Goal: Task Accomplishment & Management: Complete application form

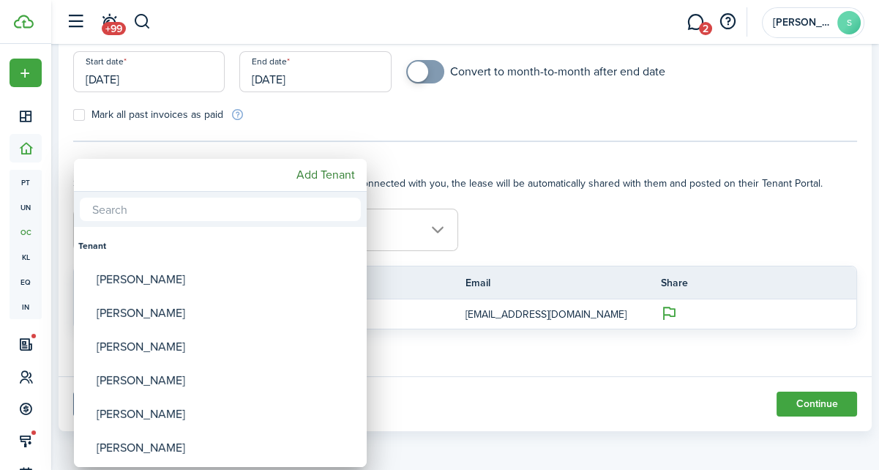
click at [755, 119] on div at bounding box center [440, 235] width 1114 height 704
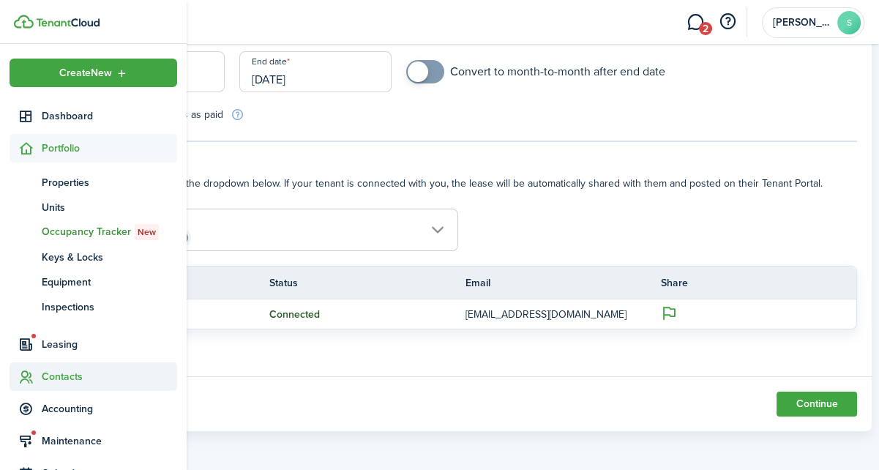
click at [61, 379] on span "Contacts" at bounding box center [109, 376] width 135 height 15
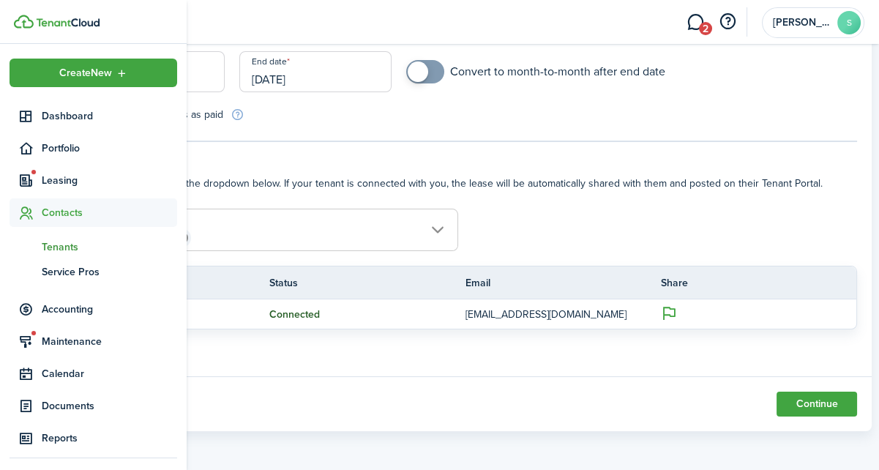
click at [62, 246] on span "Tenants" at bounding box center [109, 246] width 135 height 15
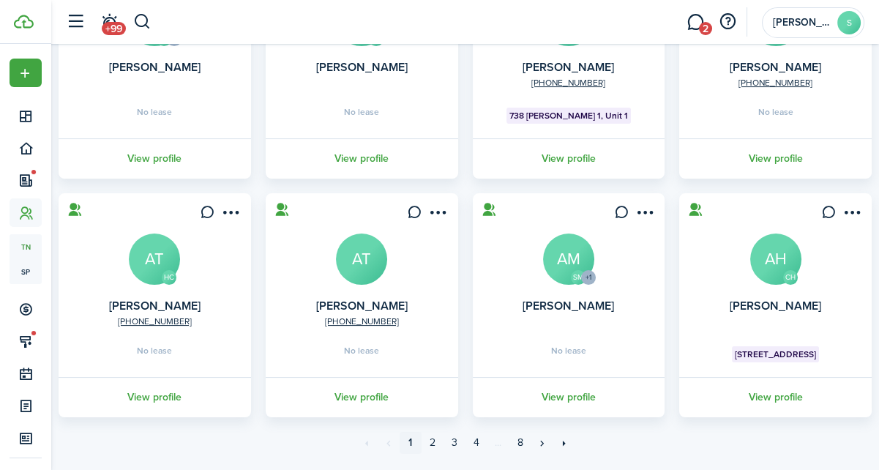
scroll to position [486, 0]
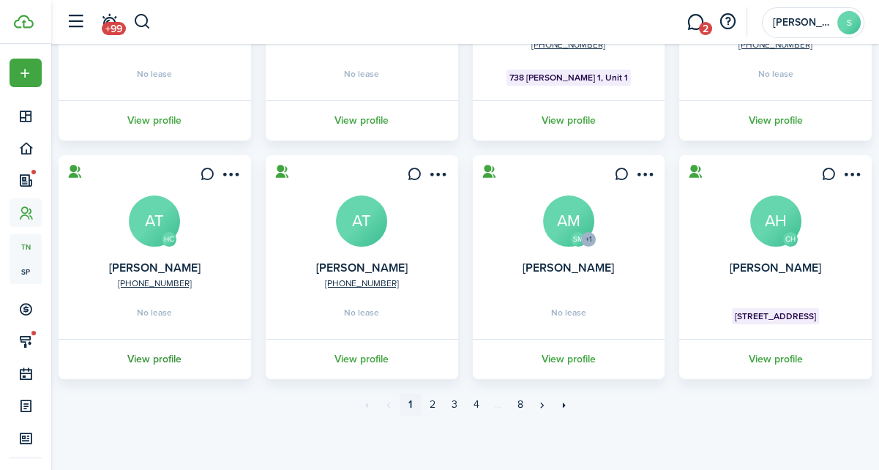
click at [152, 359] on link "View profile" at bounding box center [154, 359] width 197 height 40
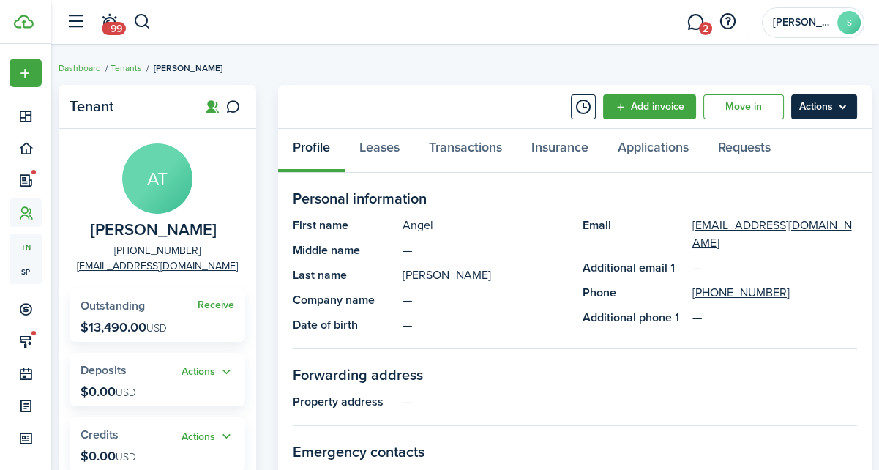
click at [841, 111] on menu-btn "Actions" at bounding box center [824, 106] width 66 height 25
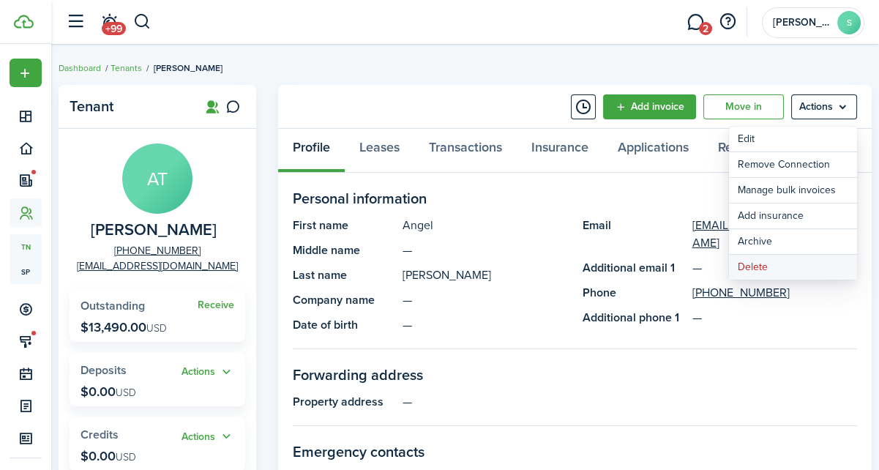
click at [761, 267] on button "Delete" at bounding box center [793, 267] width 128 height 25
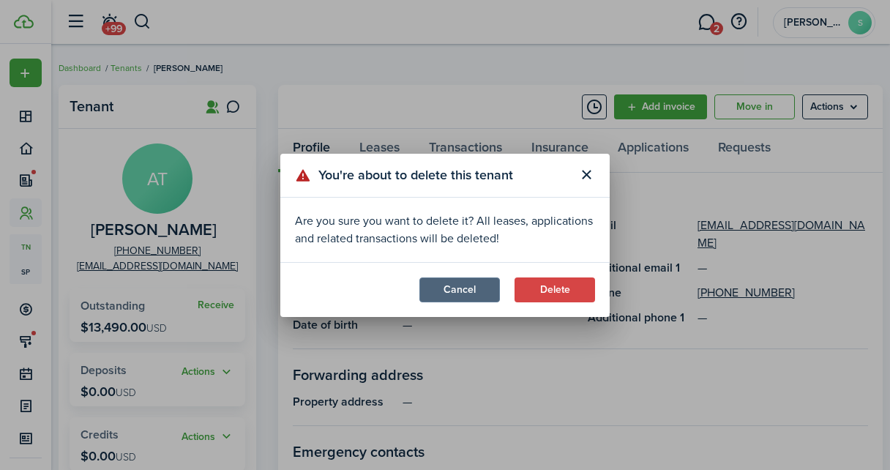
click at [450, 289] on button "Cancel" at bounding box center [460, 289] width 81 height 25
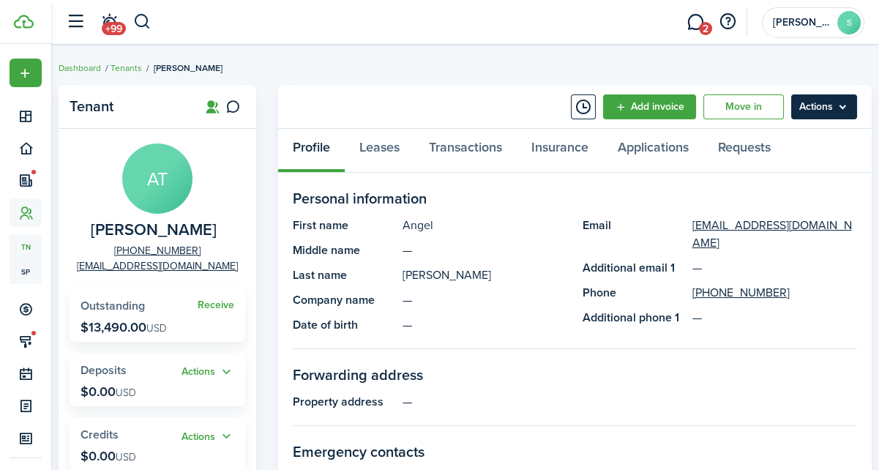
click at [841, 105] on menu-btn "Actions" at bounding box center [824, 106] width 66 height 25
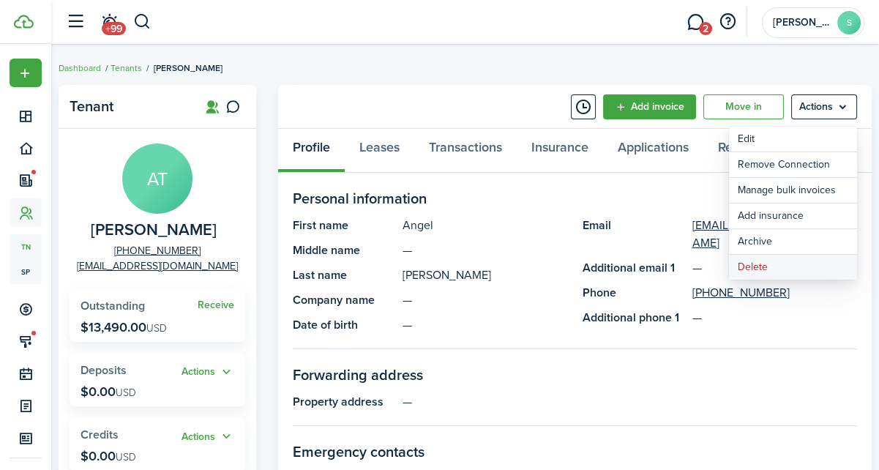
click at [756, 269] on button "Delete" at bounding box center [793, 267] width 128 height 25
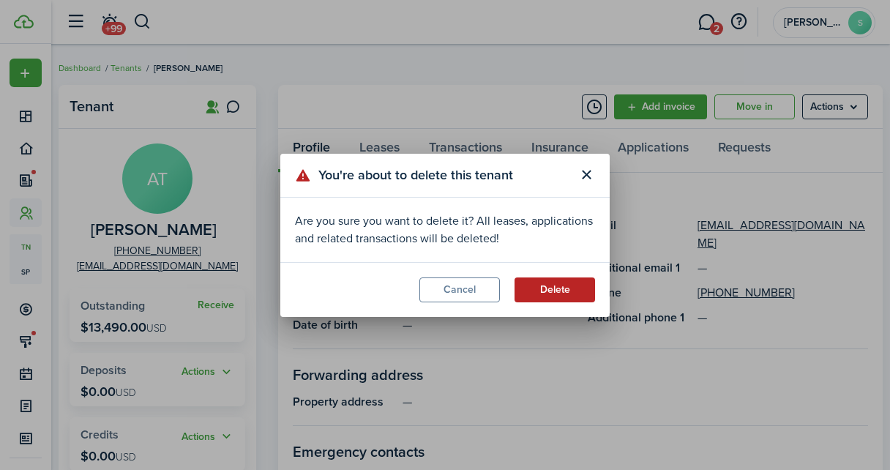
click at [565, 291] on button "Delete" at bounding box center [555, 289] width 81 height 25
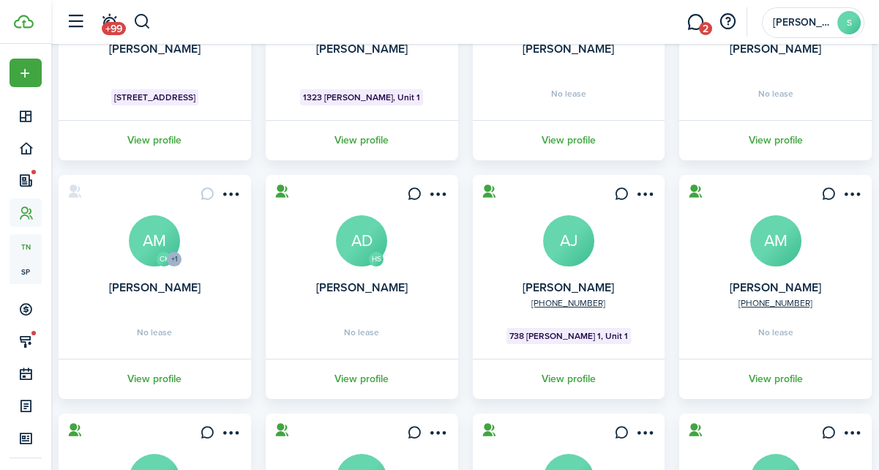
scroll to position [439, 0]
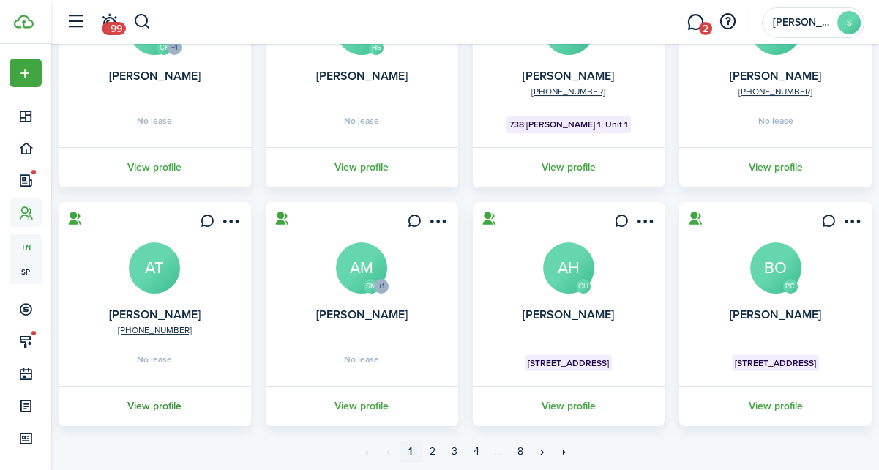
click at [170, 406] on link "View profile" at bounding box center [154, 406] width 197 height 40
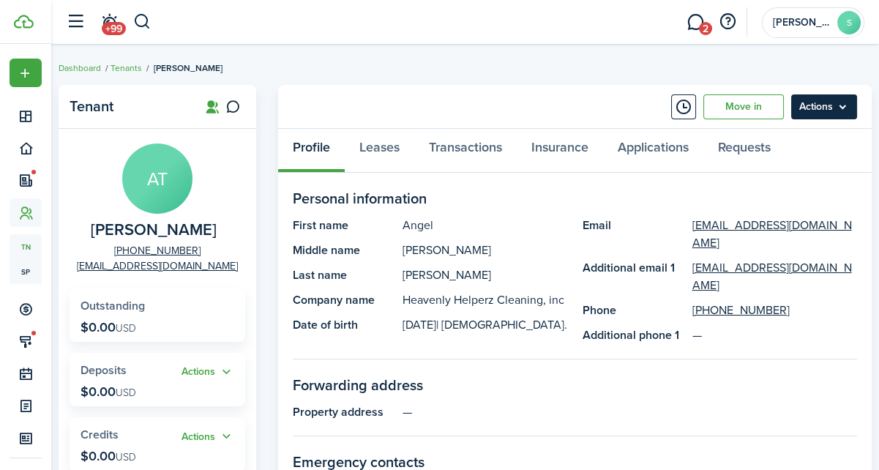
click at [843, 103] on menu-btn "Actions" at bounding box center [824, 106] width 66 height 25
click at [564, 94] on panel-main-header "Move in Actions" at bounding box center [575, 107] width 594 height 44
click at [849, 109] on menu-btn "Actions" at bounding box center [824, 106] width 66 height 25
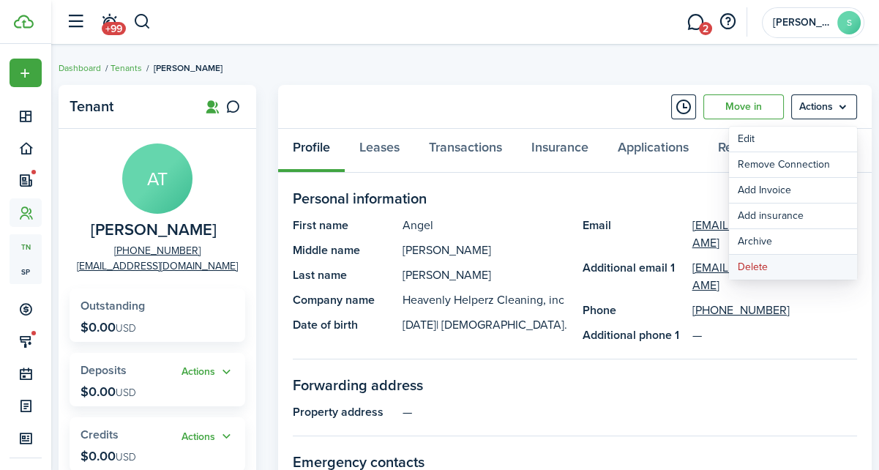
click at [768, 263] on button "Delete" at bounding box center [793, 267] width 128 height 25
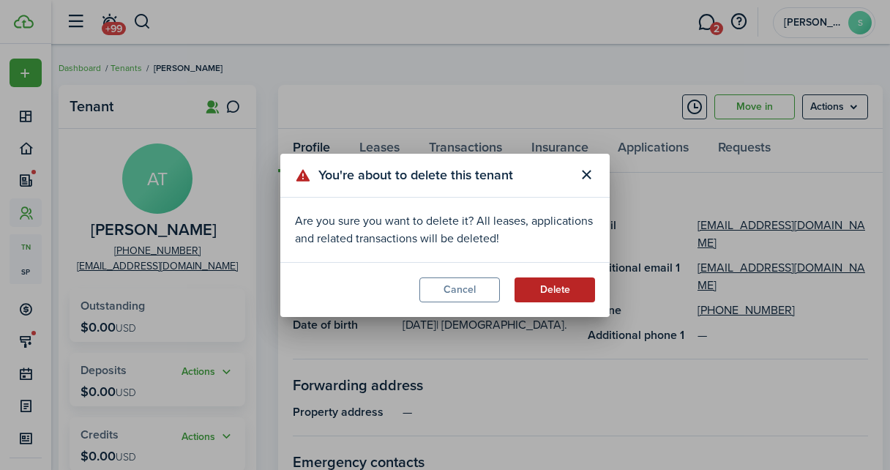
click at [559, 290] on button "Delete" at bounding box center [555, 289] width 81 height 25
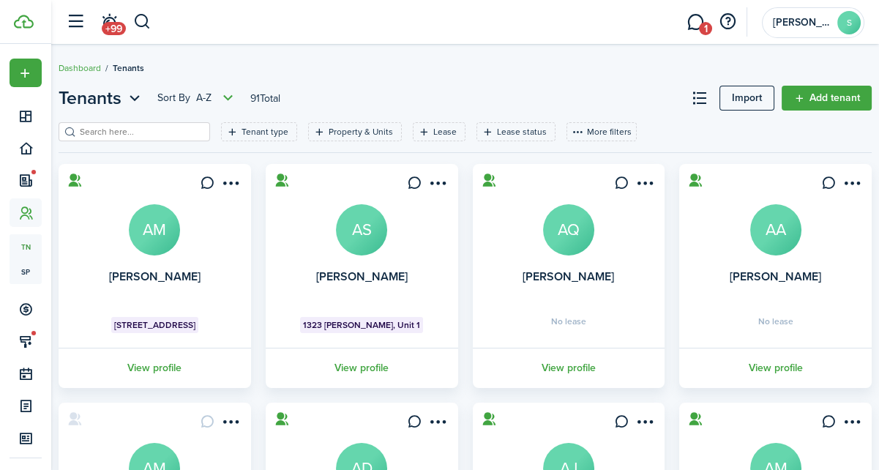
click at [463, 95] on header-page "Tenants Sort by A-Z 91 Total Import Add tenant" at bounding box center [465, 103] width 813 height 37
click at [840, 105] on link "Add tenant" at bounding box center [827, 98] width 90 height 25
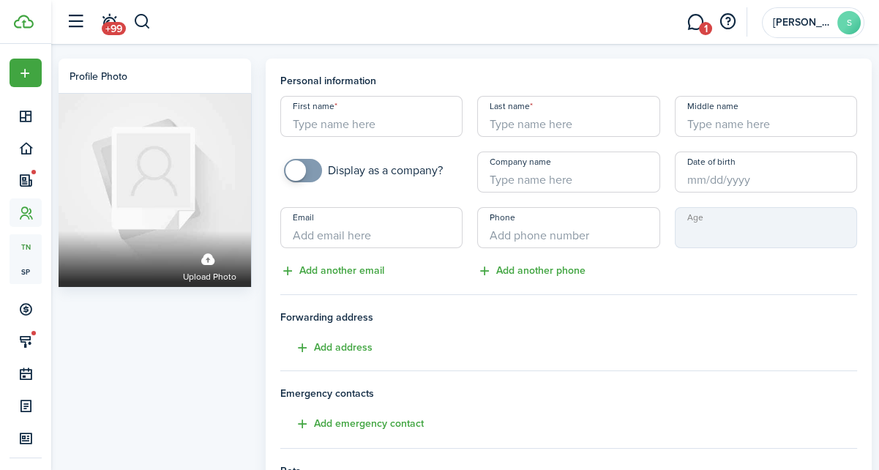
click at [318, 125] on input "First name" at bounding box center [371, 116] width 182 height 41
type input "Angel"
click at [599, 132] on input "Last name" at bounding box center [568, 116] width 182 height 41
type input "[PERSON_NAME]"
click at [575, 231] on input "+1" at bounding box center [568, 227] width 182 height 41
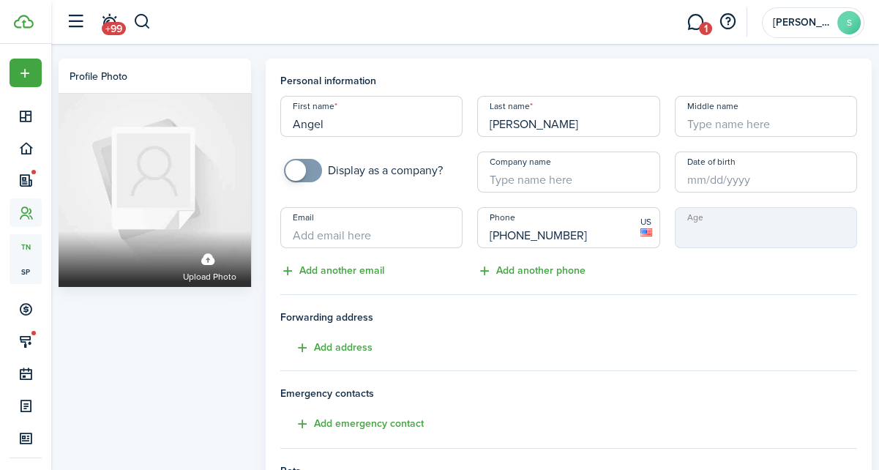
type input "[PHONE_NUMBER]"
click at [368, 233] on input "Email" at bounding box center [371, 227] width 182 height 41
type input "[EMAIL_ADDRESS][DOMAIN_NAME]"
click at [657, 297] on tenant-form "Personal information First name Angel Last name [PERSON_NAME] Middle name Displ…" at bounding box center [568, 382] width 577 height 619
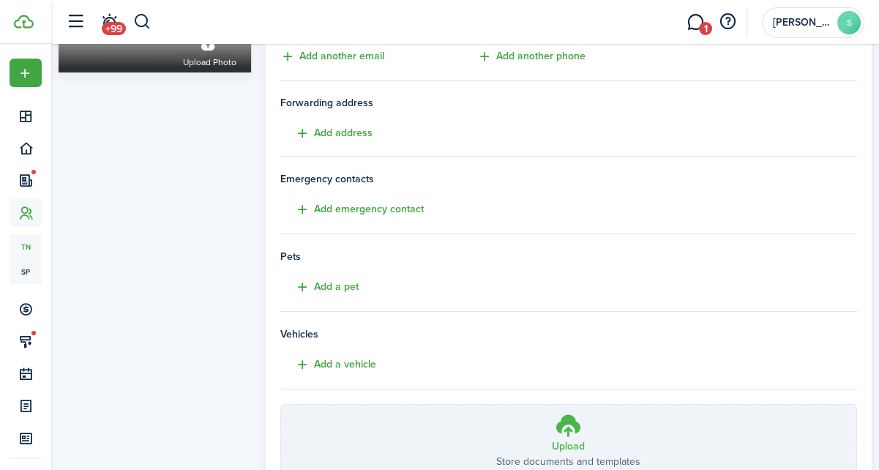
scroll to position [329, 0]
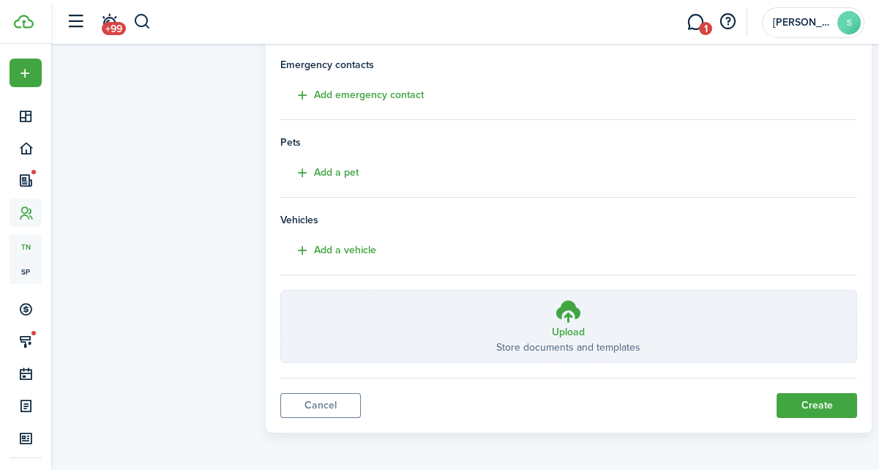
drag, startPoint x: 830, startPoint y: 403, endPoint x: 700, endPoint y: 403, distance: 129.6
click at [830, 403] on button "Create" at bounding box center [817, 405] width 81 height 25
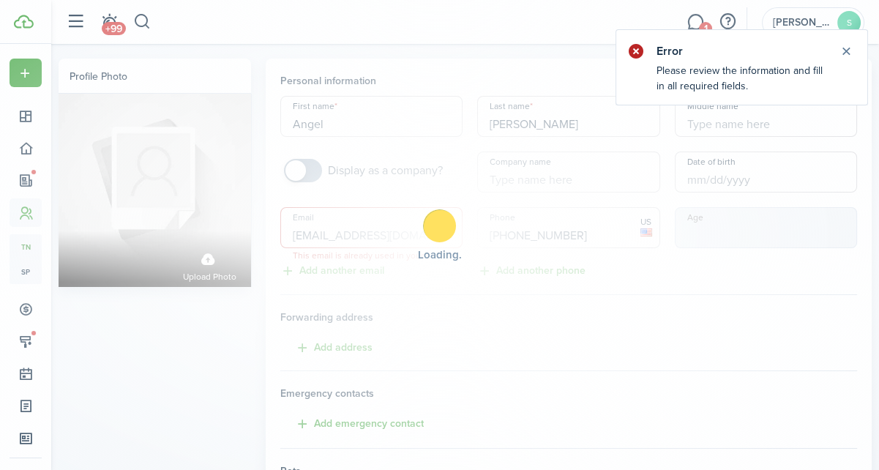
scroll to position [0, 0]
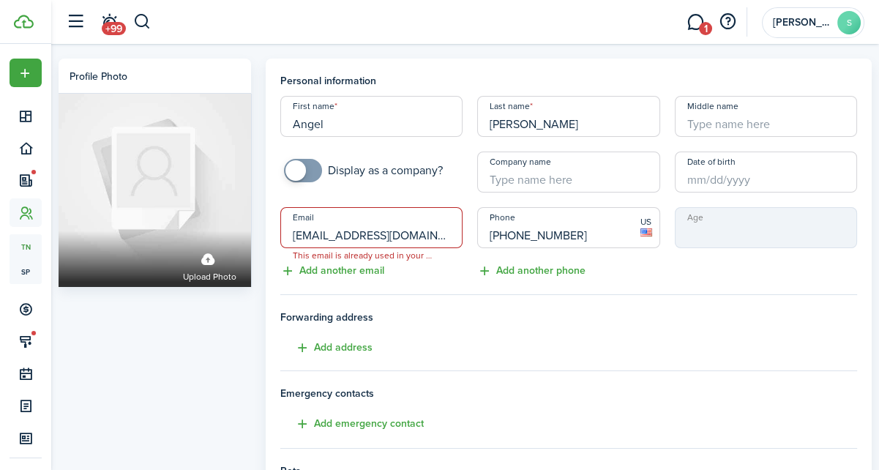
click at [425, 254] on span "This email is already used in your account." at bounding box center [363, 255] width 164 height 15
drag, startPoint x: 447, startPoint y: 235, endPoint x: 267, endPoint y: 236, distance: 180.1
click at [267, 236] on panel-main "Personal information First name Angel Last name [PERSON_NAME] Middle name Displ…" at bounding box center [569, 410] width 606 height 703
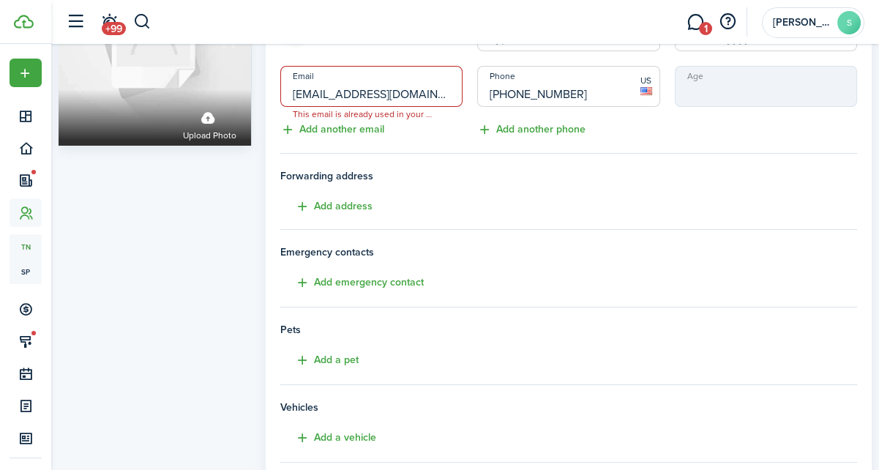
scroll to position [329, 0]
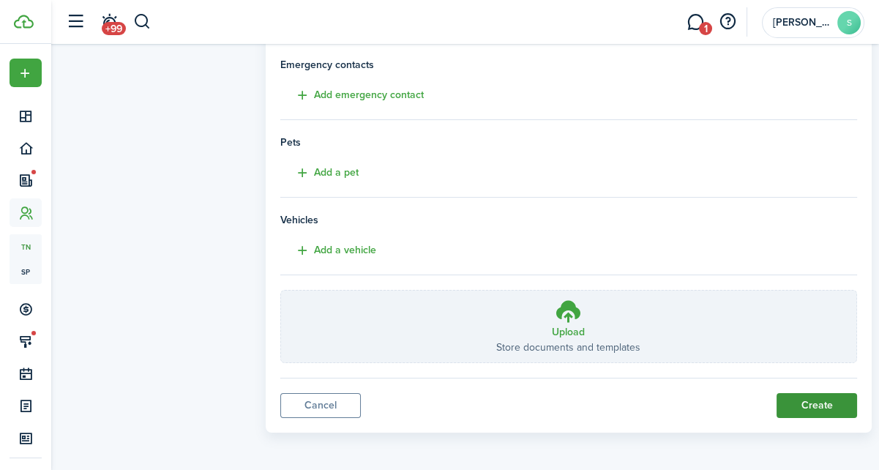
click at [810, 398] on button "Create" at bounding box center [817, 405] width 81 height 25
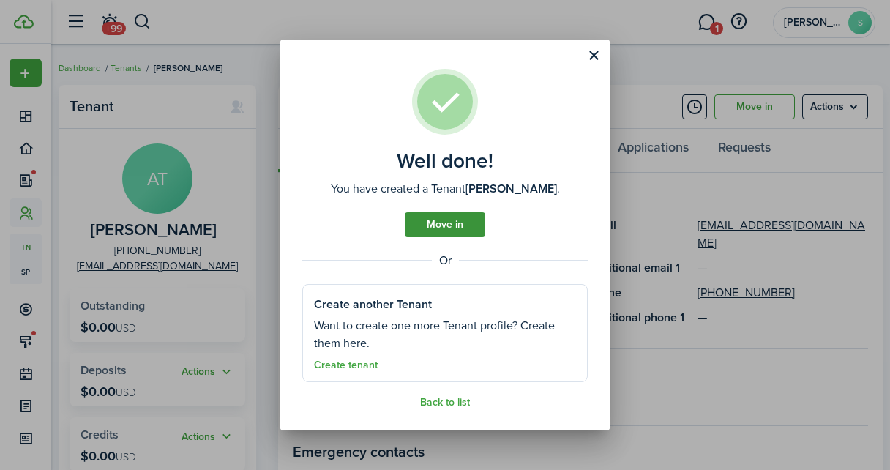
click at [459, 226] on link "Move in" at bounding box center [445, 224] width 81 height 25
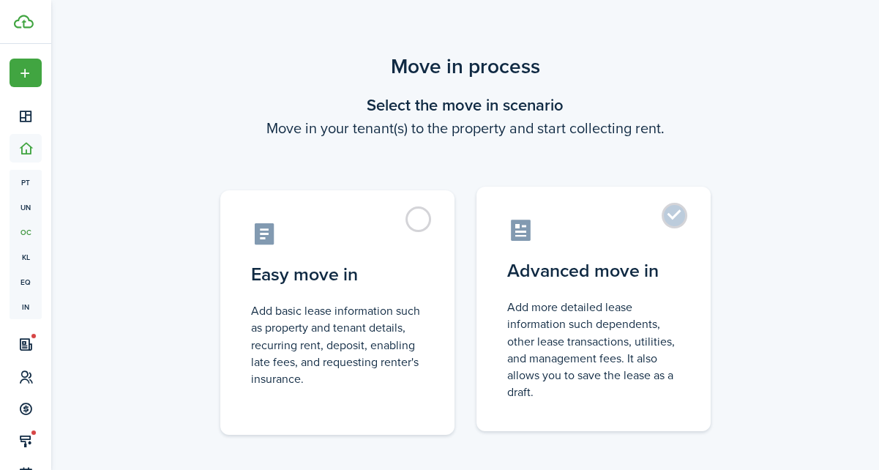
click at [669, 217] on label "Advanced move in Add more detailed lease information such dependents, other lea…" at bounding box center [594, 309] width 234 height 245
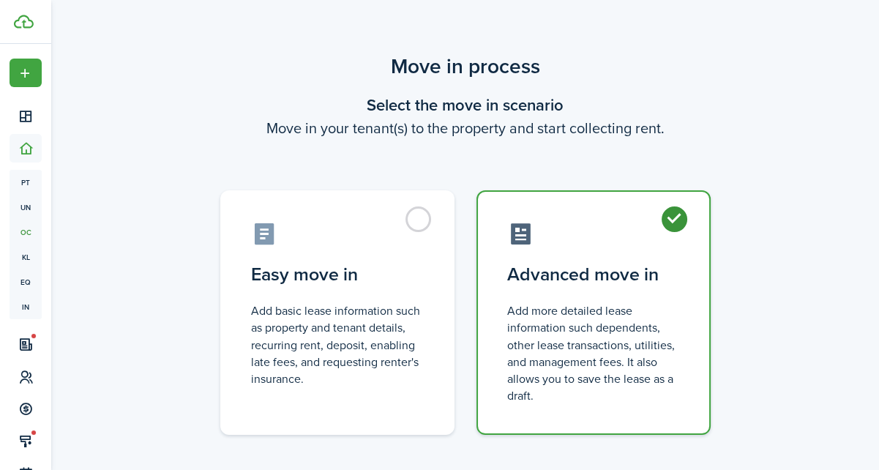
radio input "true"
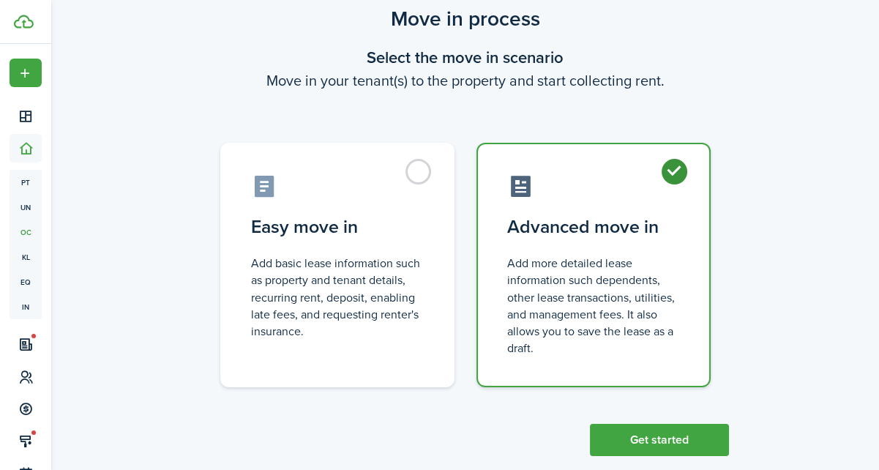
scroll to position [73, 0]
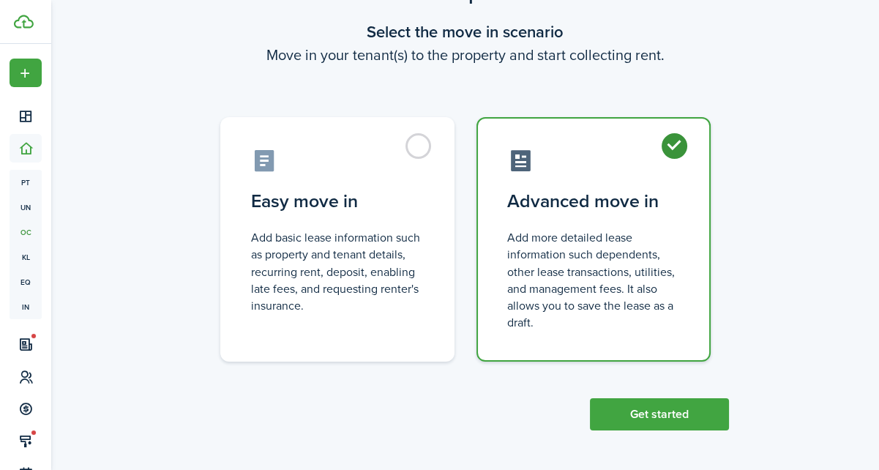
click at [669, 414] on button "Get started" at bounding box center [659, 414] width 139 height 32
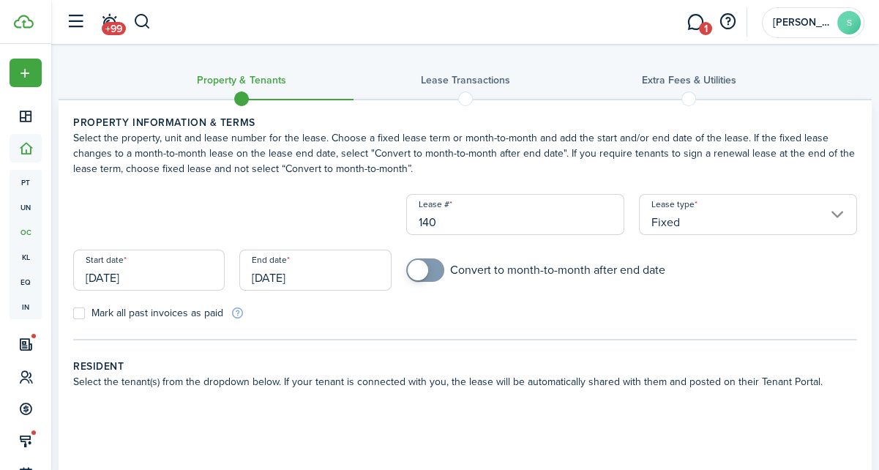
click at [139, 279] on input "[DATE]" at bounding box center [149, 270] width 152 height 41
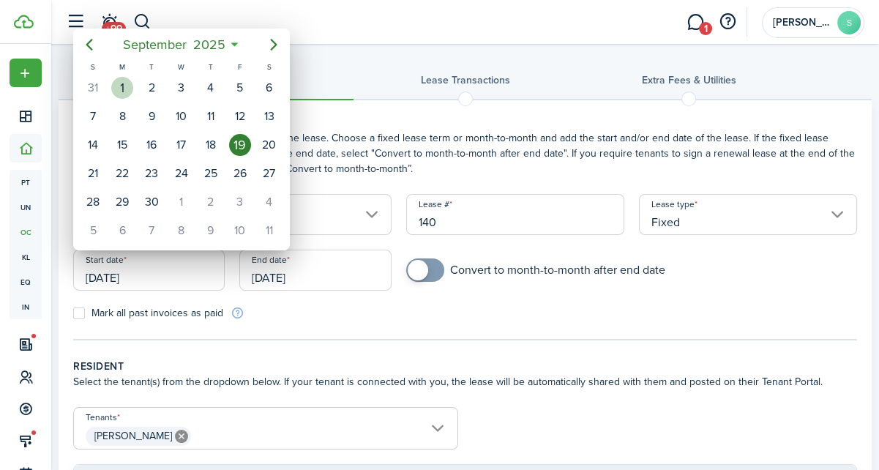
click at [124, 88] on div "1" at bounding box center [122, 88] width 22 height 22
type input "[DATE]"
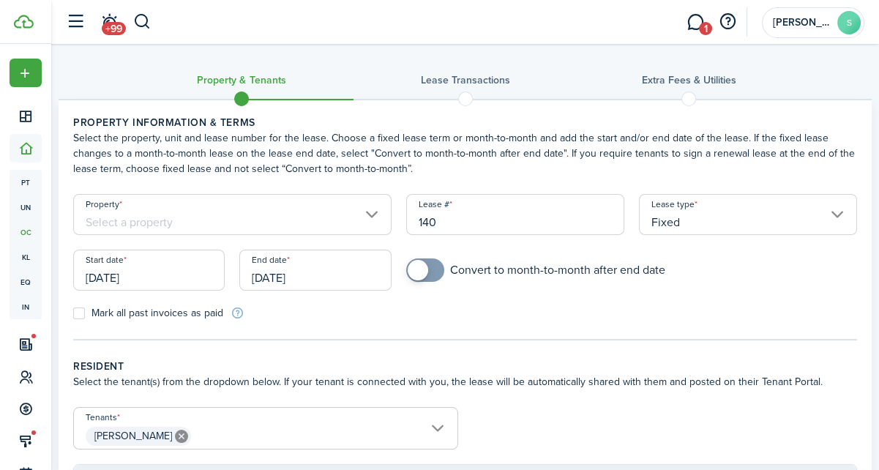
click at [328, 269] on input "[DATE]" at bounding box center [315, 270] width 152 height 41
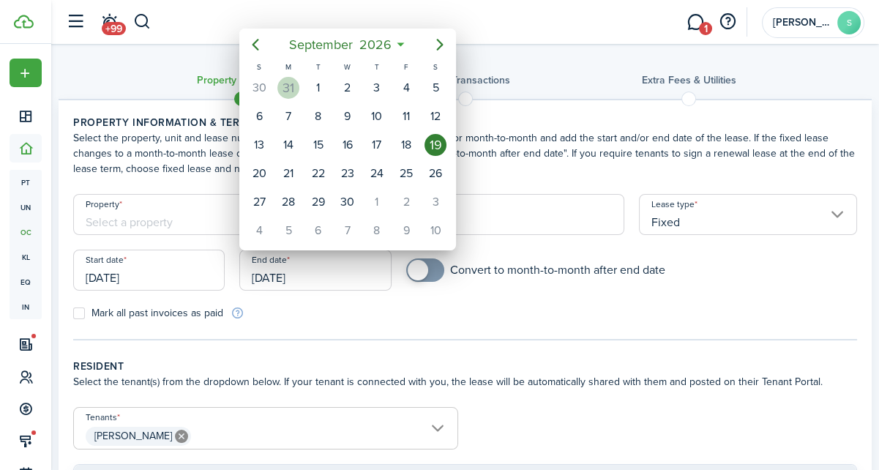
click at [290, 86] on div "31" at bounding box center [288, 88] width 22 height 22
type input "[DATE]"
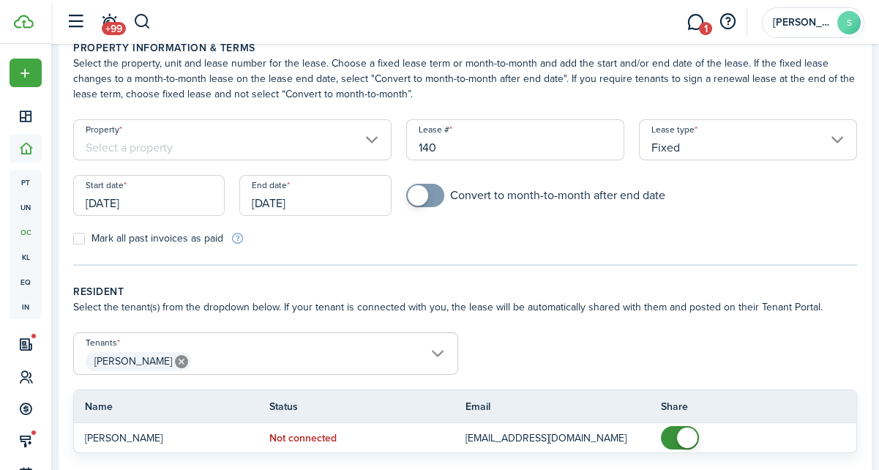
scroll to position [198, 0]
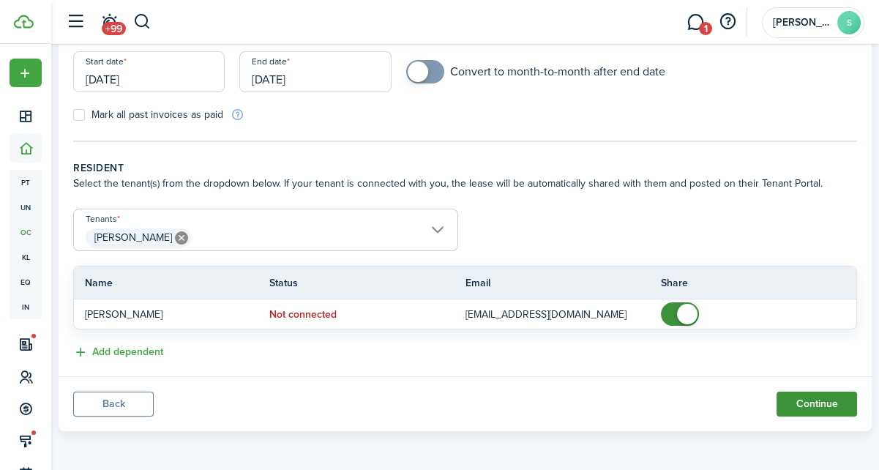
click at [829, 403] on button "Continue" at bounding box center [817, 404] width 81 height 25
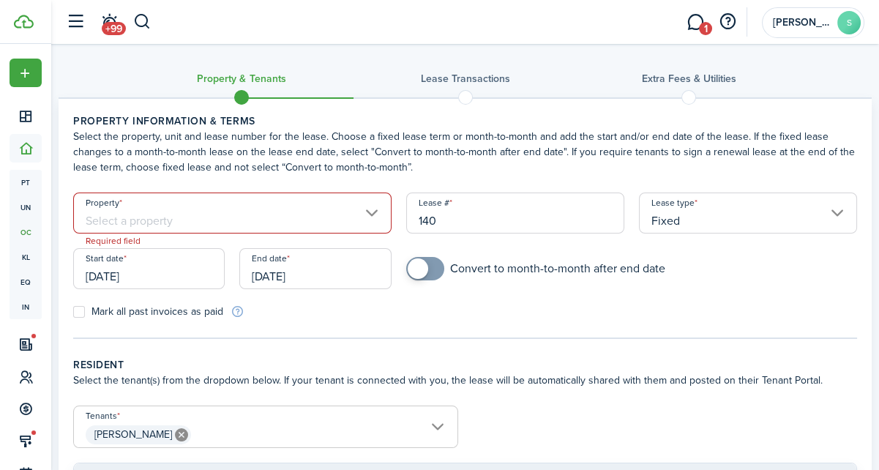
scroll to position [0, 0]
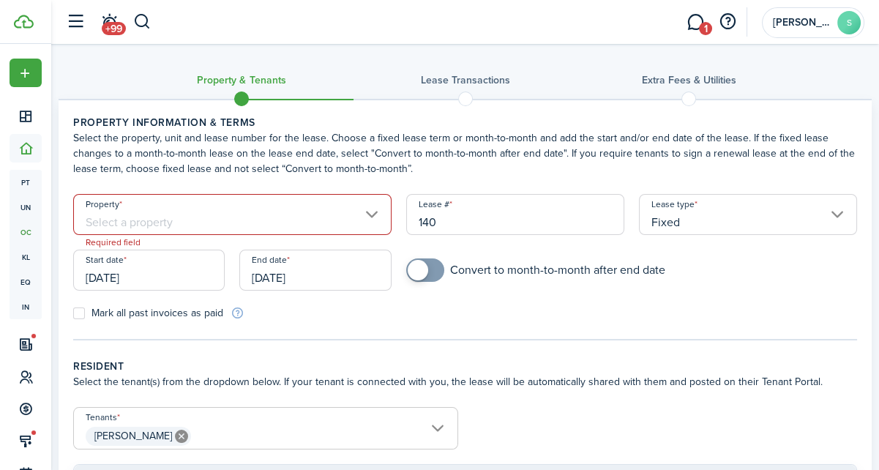
click at [372, 213] on input "Property" at bounding box center [232, 214] width 318 height 41
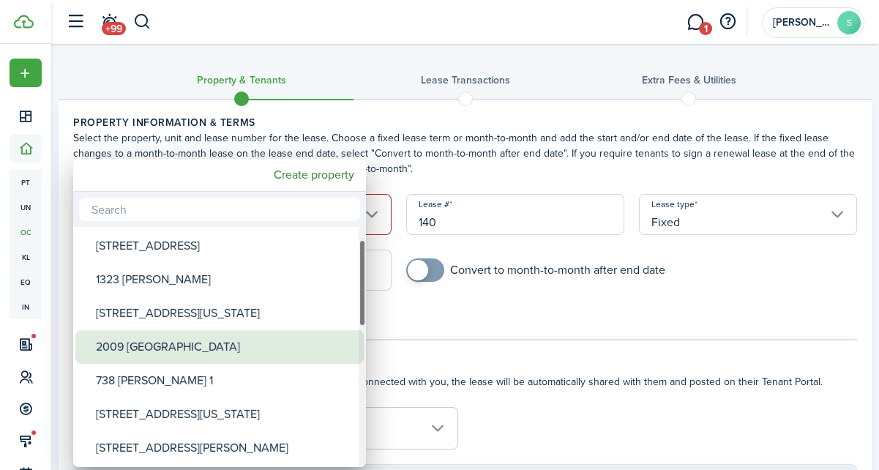
click at [163, 353] on div "2009 [GEOGRAPHIC_DATA]" at bounding box center [225, 347] width 259 height 34
type input "2009 [GEOGRAPHIC_DATA]"
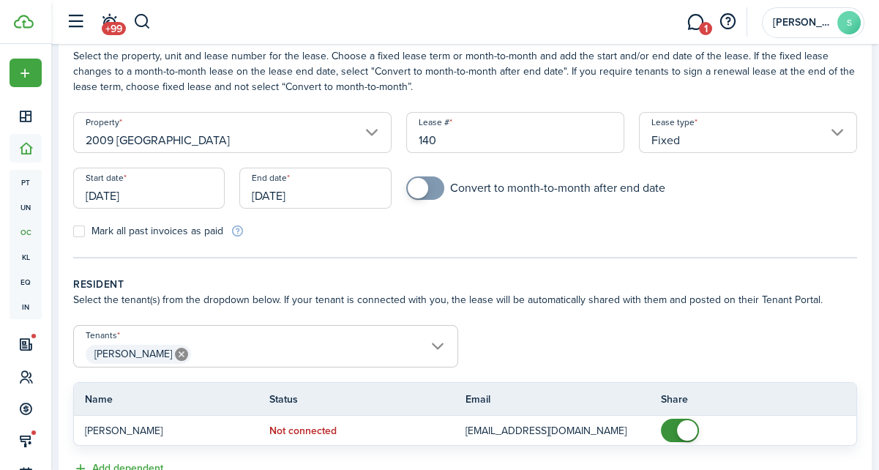
scroll to position [198, 0]
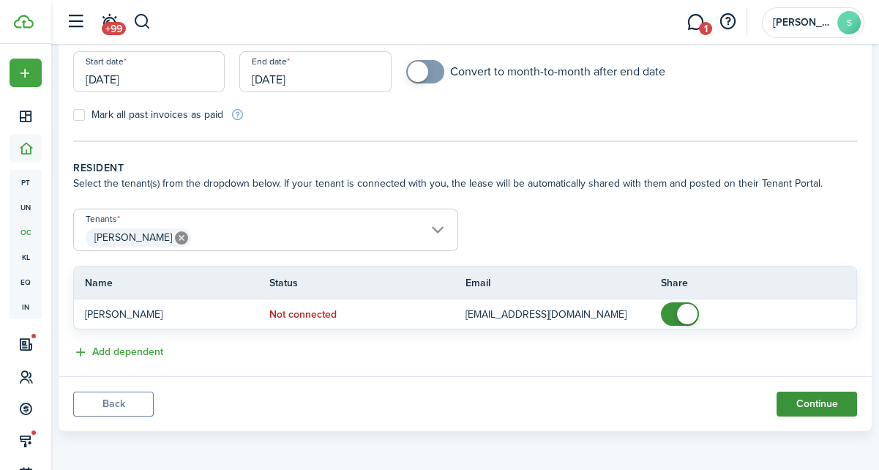
click at [800, 410] on button "Continue" at bounding box center [817, 404] width 81 height 25
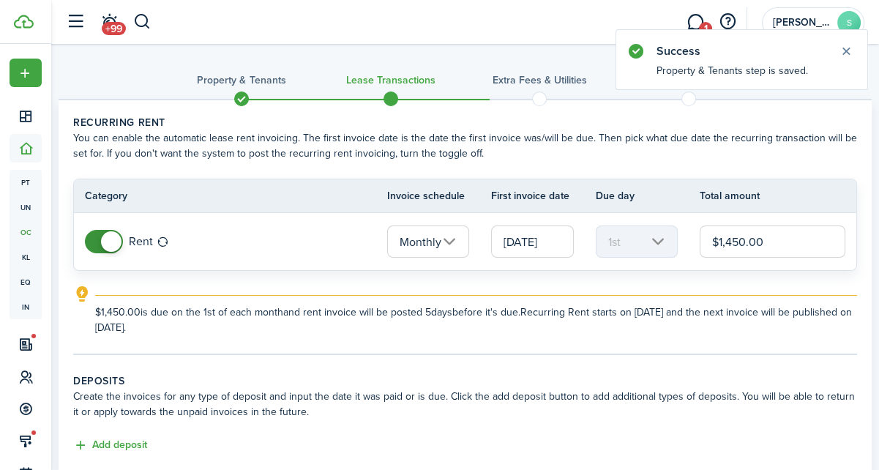
click at [794, 247] on input "$1,450.00" at bounding box center [773, 242] width 146 height 32
drag, startPoint x: 791, startPoint y: 247, endPoint x: 734, endPoint y: 257, distance: 58.0
click at [734, 257] on td "$1,450.00" at bounding box center [778, 242] width 157 height 40
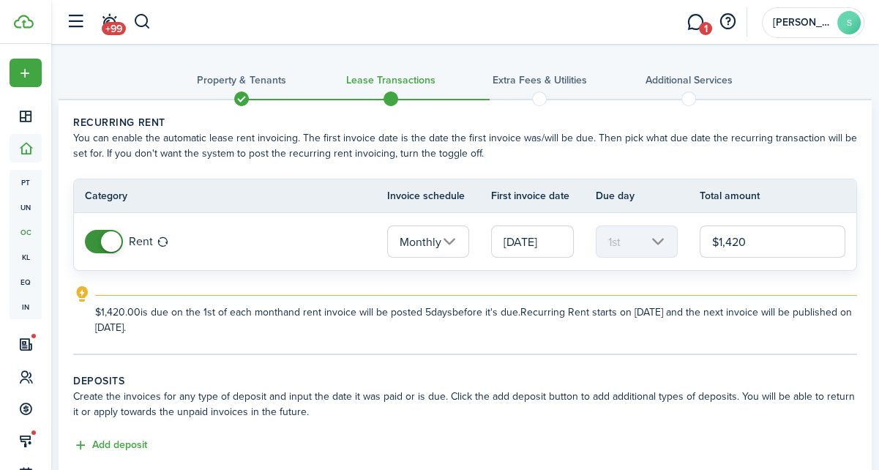
type input "$1,420.00"
click at [807, 384] on wizard-step-header-title "Deposits" at bounding box center [465, 380] width 784 height 15
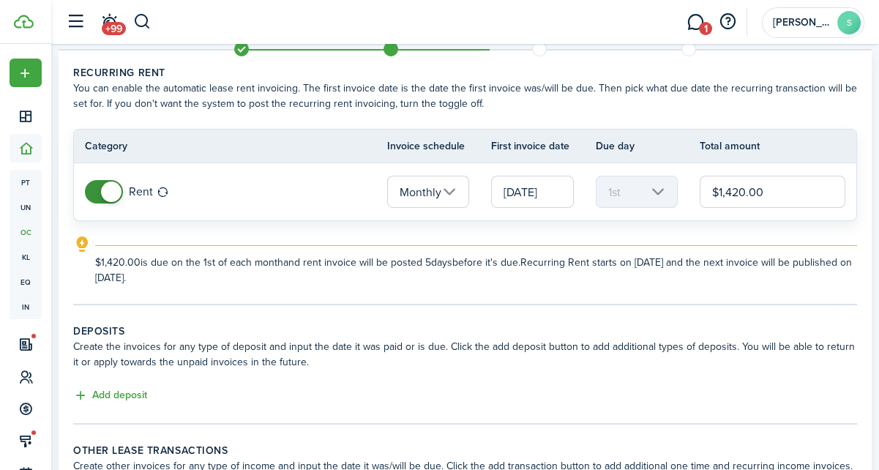
scroll to position [196, 0]
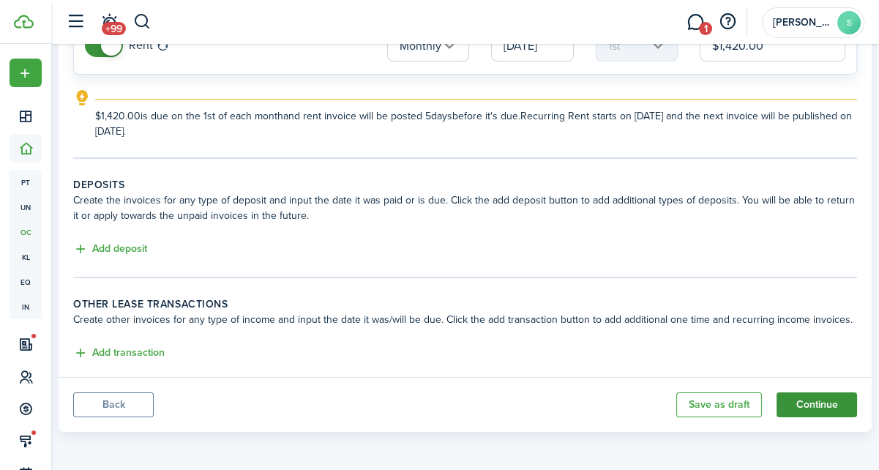
click at [827, 399] on button "Continue" at bounding box center [817, 404] width 81 height 25
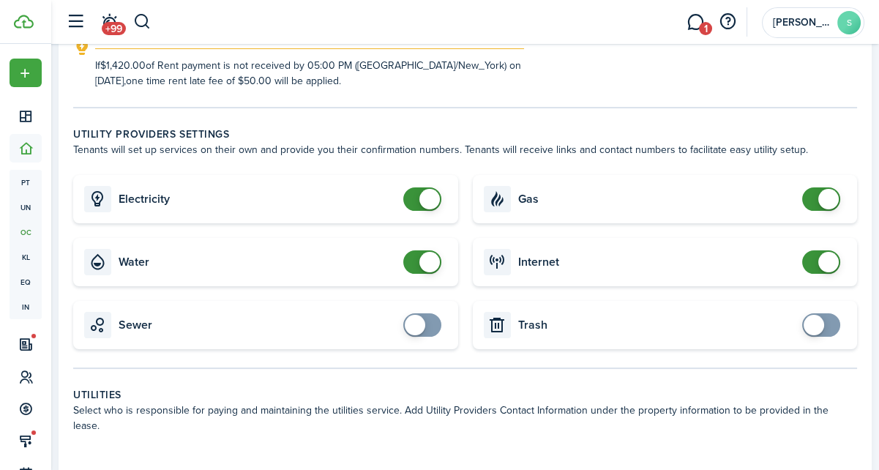
scroll to position [513, 0]
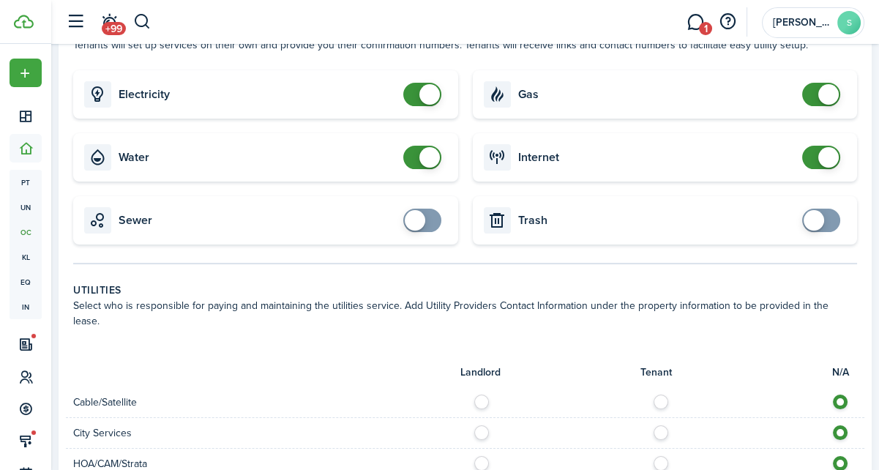
checkbox input "false"
click at [426, 92] on span at bounding box center [430, 94] width 21 height 21
checkbox input "false"
click at [431, 160] on span at bounding box center [430, 157] width 21 height 21
checkbox input "false"
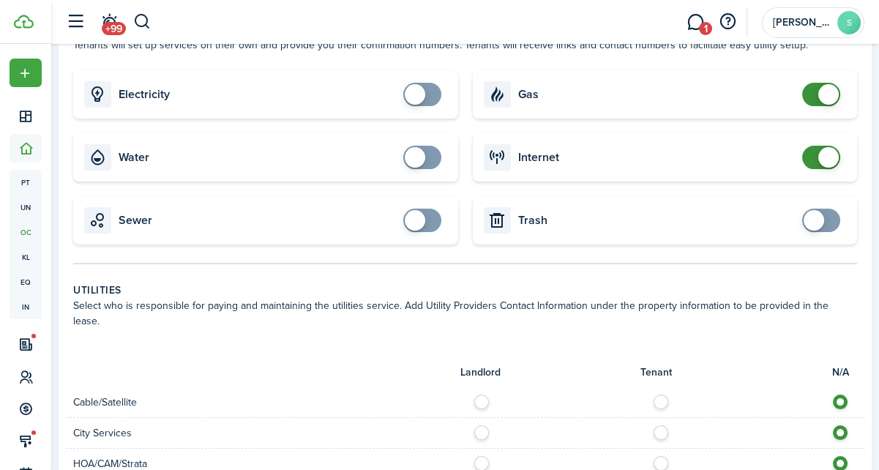
click at [822, 160] on span at bounding box center [829, 157] width 21 height 21
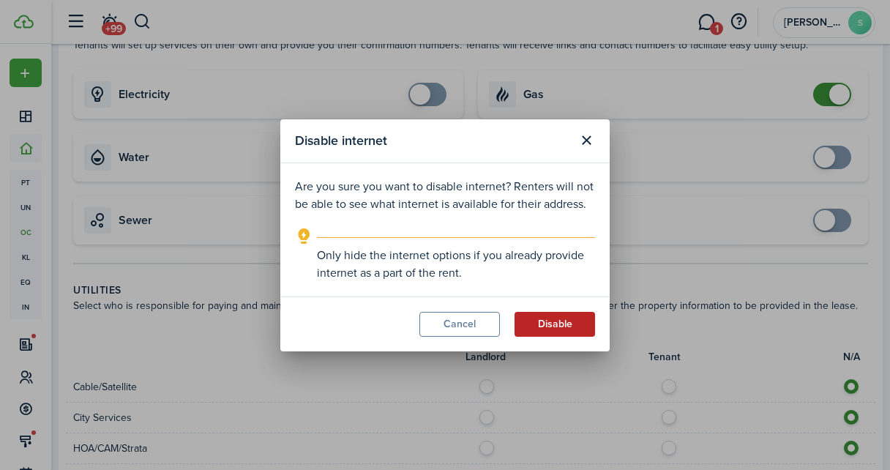
click at [569, 323] on button "Disable" at bounding box center [555, 324] width 81 height 25
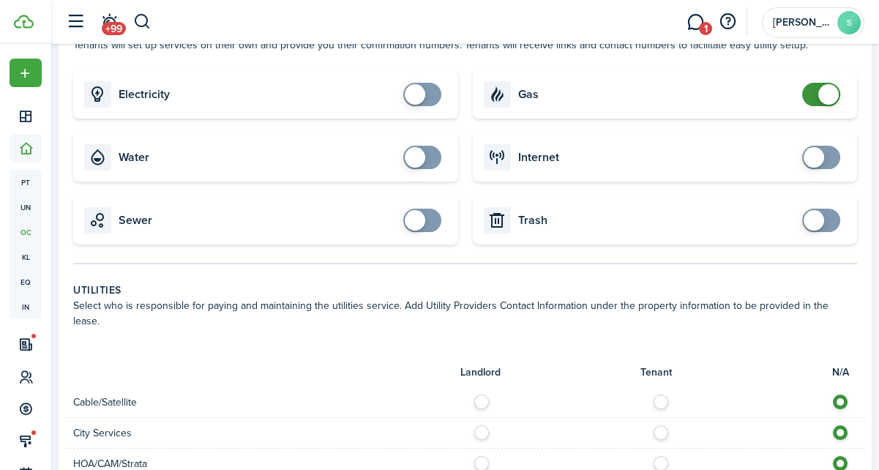
checkbox input "false"
click at [830, 92] on span at bounding box center [829, 94] width 21 height 21
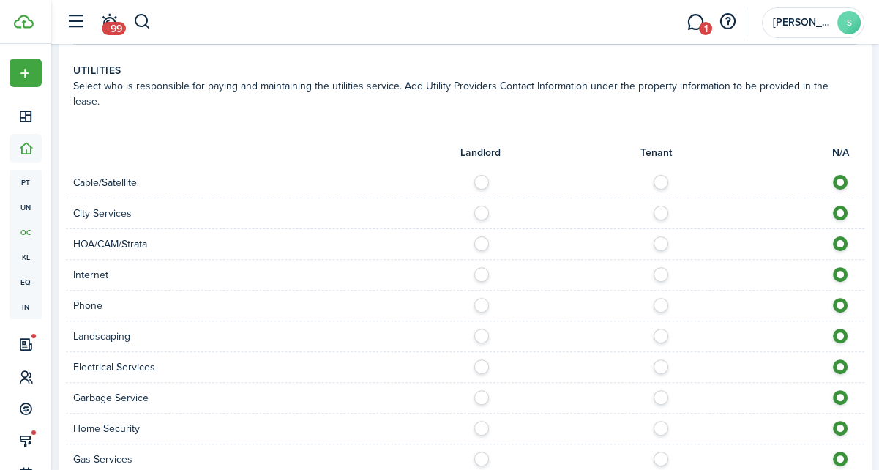
scroll to position [805, 0]
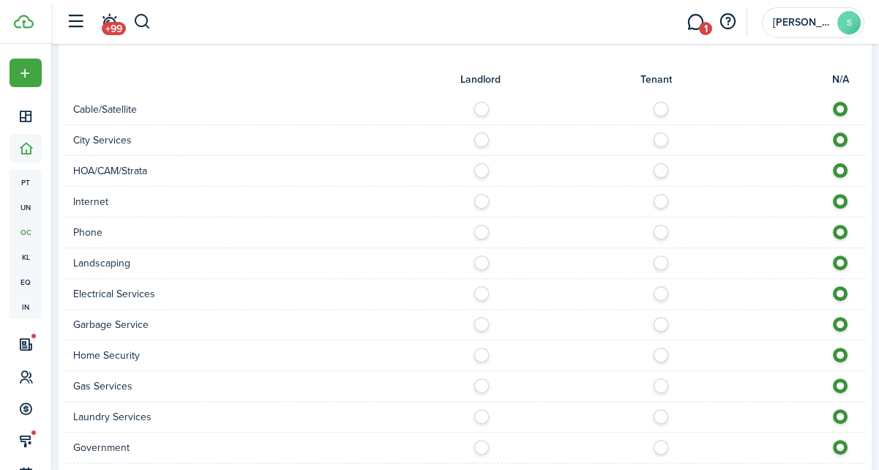
click at [659, 256] on label at bounding box center [665, 259] width 26 height 7
radio input "true"
click at [659, 286] on label at bounding box center [665, 289] width 26 height 7
radio input "true"
click at [666, 379] on label at bounding box center [665, 382] width 26 height 7
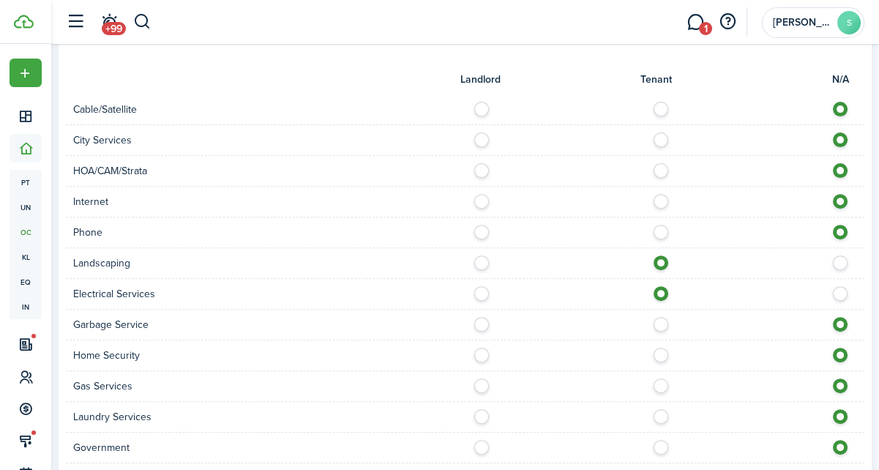
radio input "true"
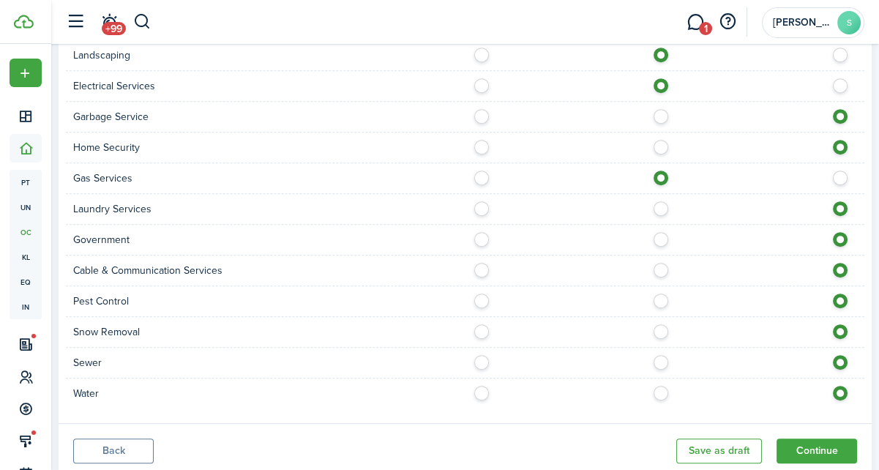
scroll to position [1025, 0]
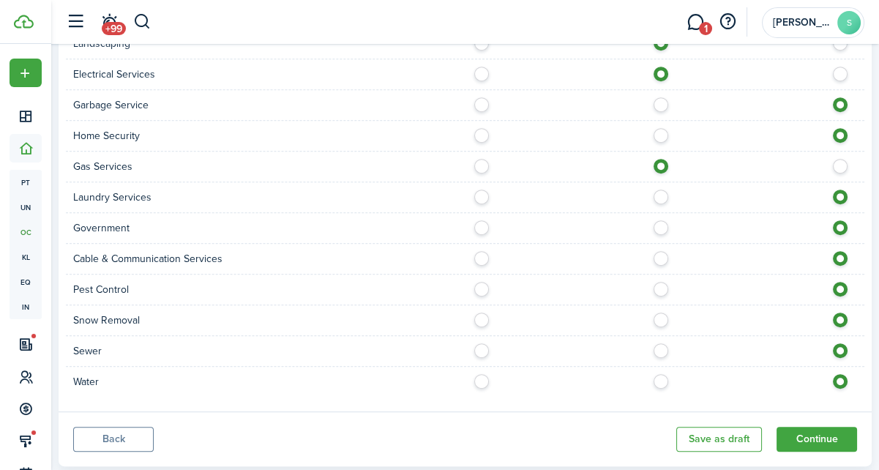
click at [661, 313] on label at bounding box center [665, 316] width 26 height 7
radio input "true"
click at [666, 343] on label at bounding box center [665, 346] width 26 height 7
radio input "true"
click at [666, 374] on label at bounding box center [665, 377] width 26 height 7
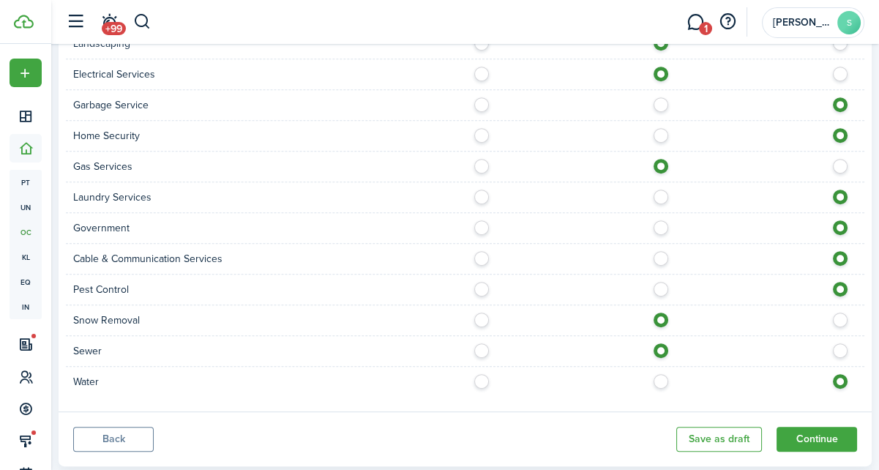
radio input "true"
click at [821, 427] on button "Continue" at bounding box center [817, 439] width 81 height 25
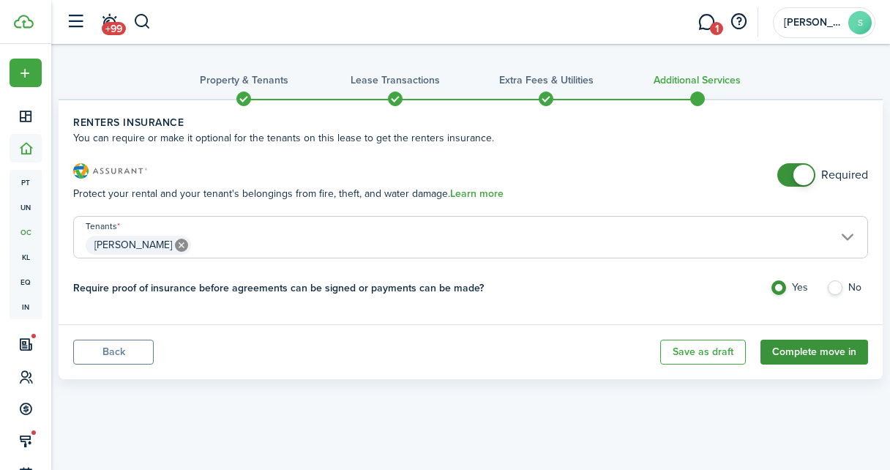
click at [821, 349] on button "Complete move in" at bounding box center [815, 352] width 108 height 25
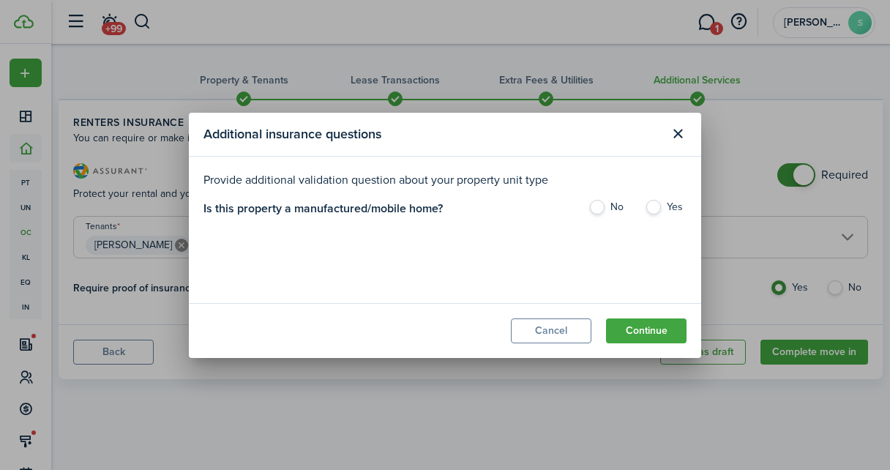
click at [599, 206] on label "No" at bounding box center [610, 211] width 42 height 22
radio input "true"
click at [636, 328] on button "Continue" at bounding box center [646, 330] width 81 height 25
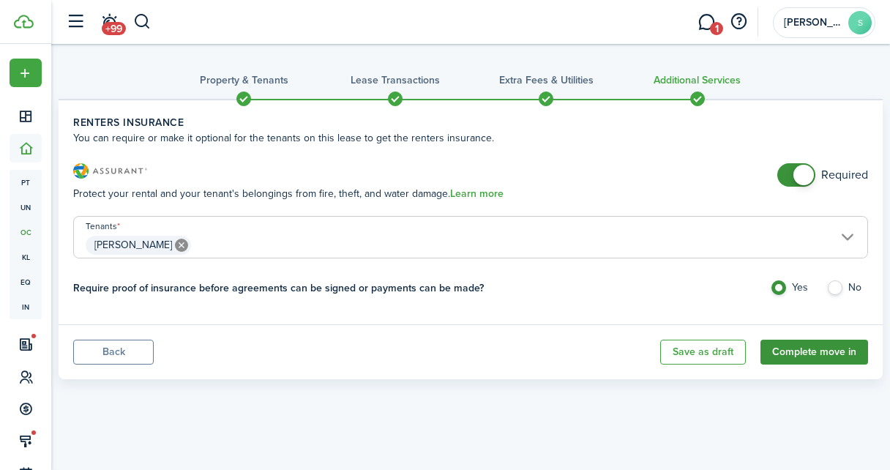
click at [819, 357] on button "Complete move in" at bounding box center [815, 352] width 108 height 25
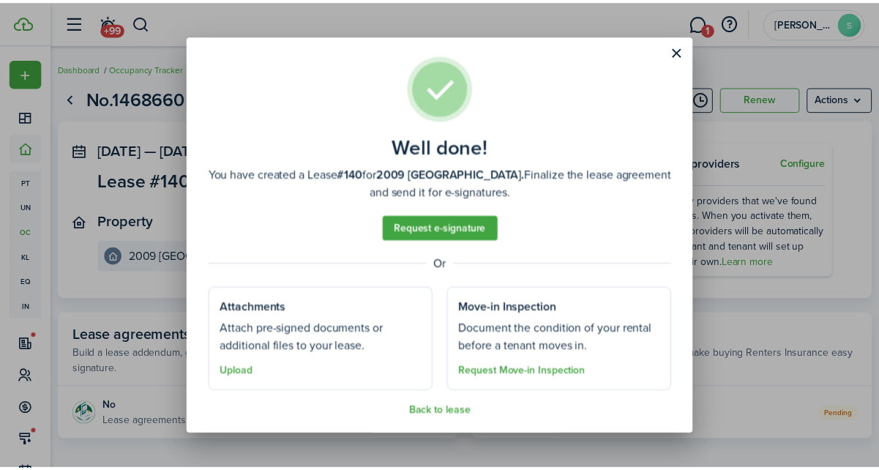
scroll to position [15, 0]
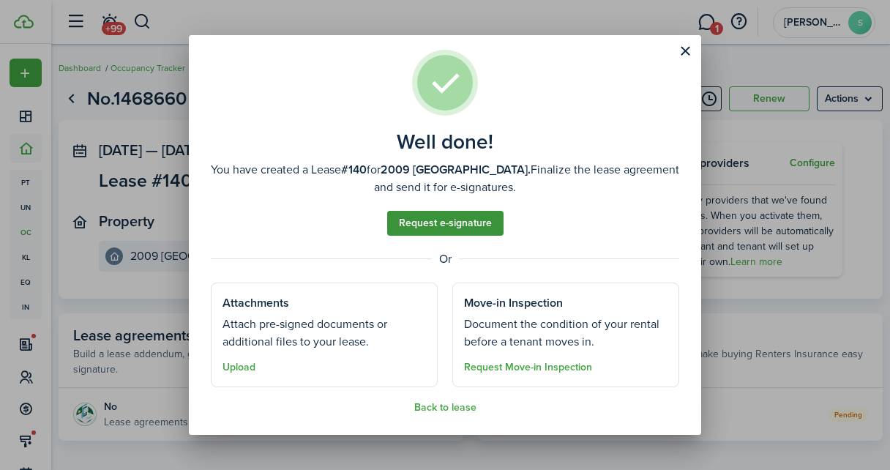
click at [472, 222] on link "Request e-signature" at bounding box center [445, 223] width 116 height 25
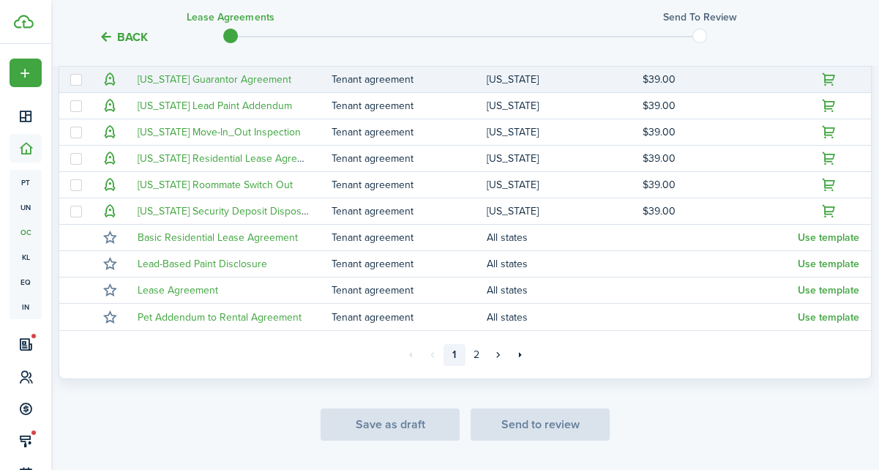
scroll to position [454, 0]
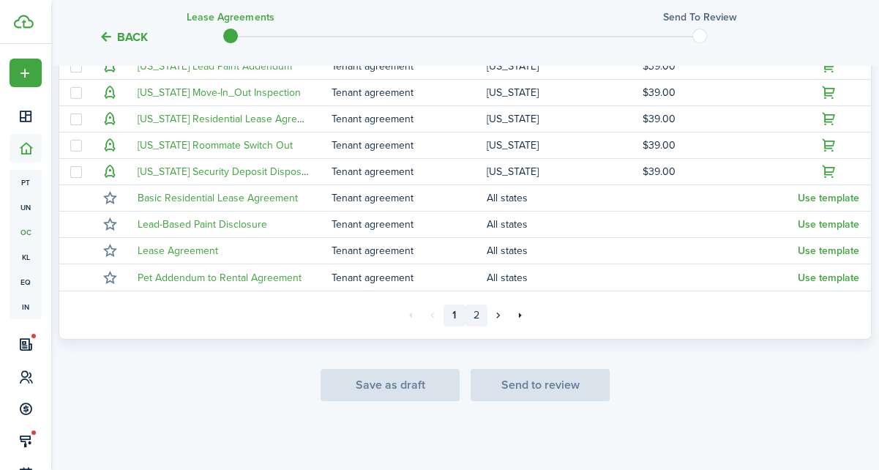
click at [476, 315] on link "2" at bounding box center [477, 316] width 22 height 22
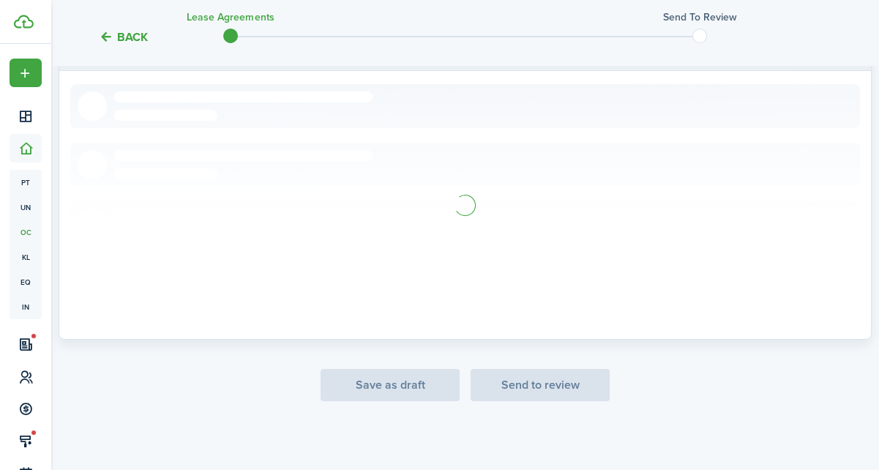
scroll to position [217, 0]
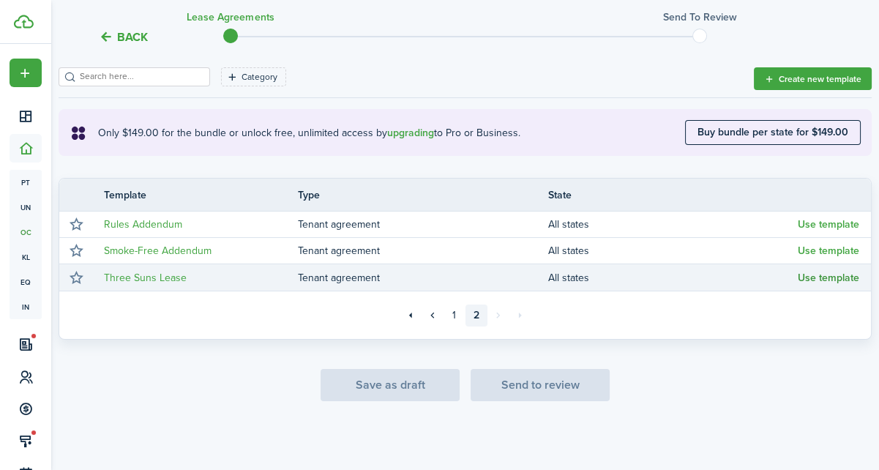
click at [835, 277] on button "Use template" at bounding box center [829, 278] width 62 height 12
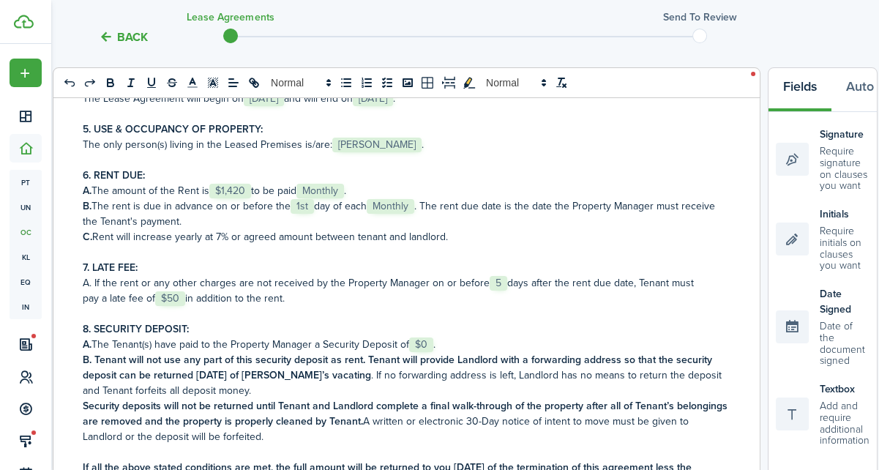
scroll to position [366, 0]
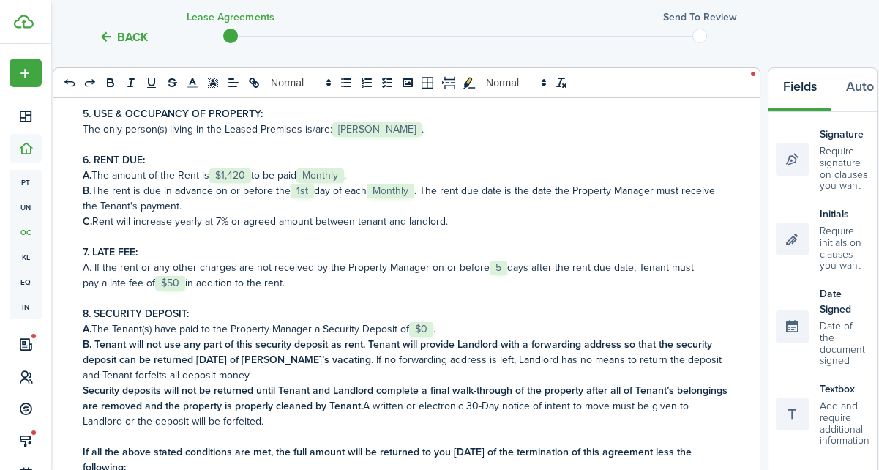
click at [228, 229] on p "C. Rent will increase yearly at 7% or agreed amount between tenant and landlord." at bounding box center [407, 221] width 648 height 15
click at [220, 229] on p "C. Rent will increase yearly at 7% or agreed amount between tenant and landlord." at bounding box center [407, 221] width 648 height 15
click at [576, 245] on p at bounding box center [407, 236] width 648 height 15
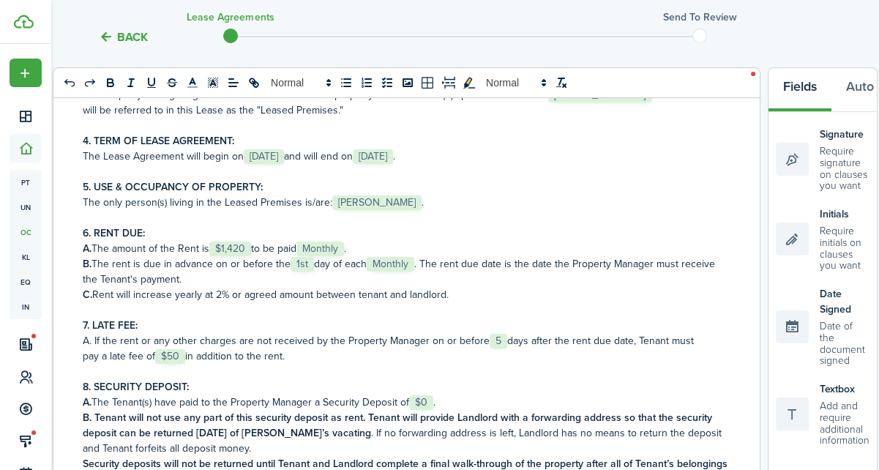
scroll to position [439, 0]
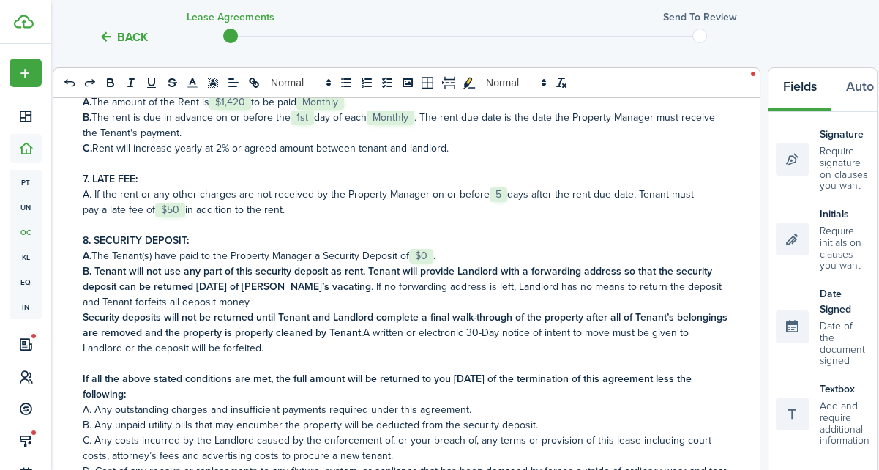
click at [464, 264] on p "A. The Tenant(s) have paid to the Property Manager a Security Deposit of ﻿ $0 ﻿." at bounding box center [407, 255] width 648 height 15
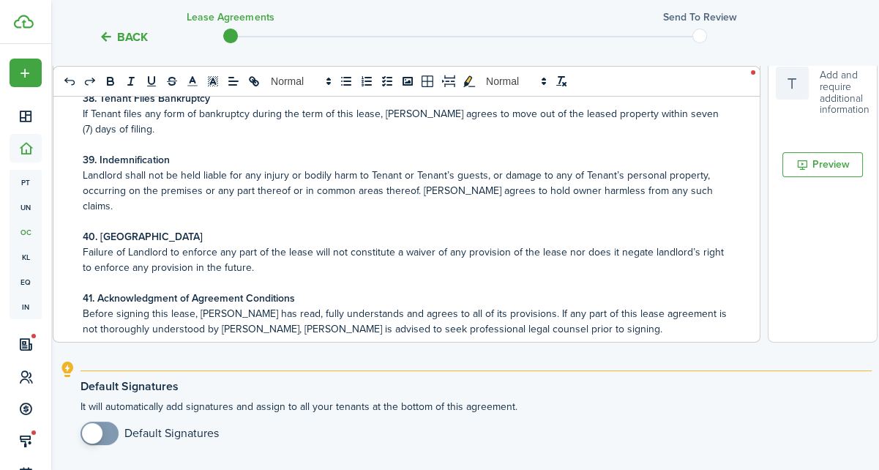
scroll to position [668, 0]
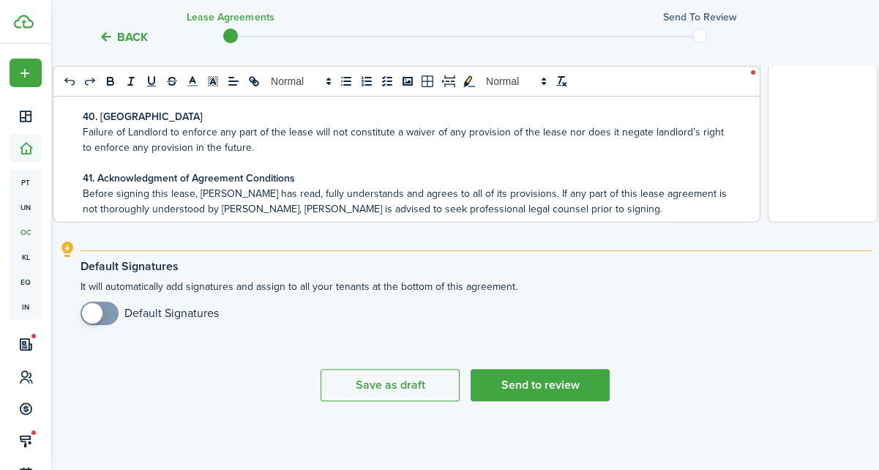
checkbox input "true"
click at [107, 314] on span at bounding box center [99, 313] width 15 height 23
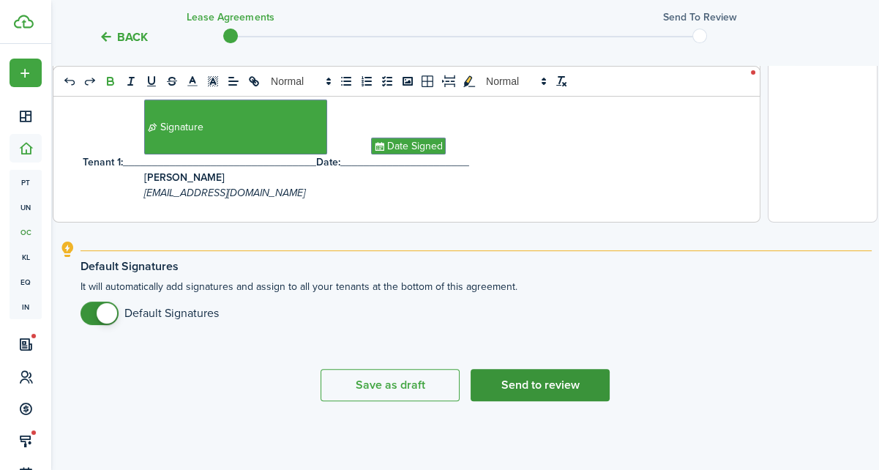
click at [567, 389] on button "Send to review" at bounding box center [540, 385] width 139 height 32
